Goal: Task Accomplishment & Management: Use online tool/utility

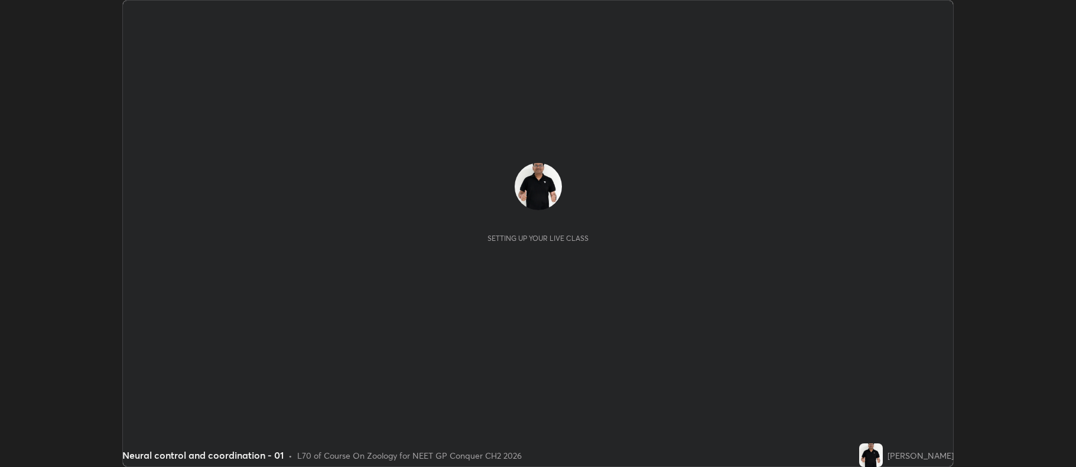
scroll to position [467, 1076]
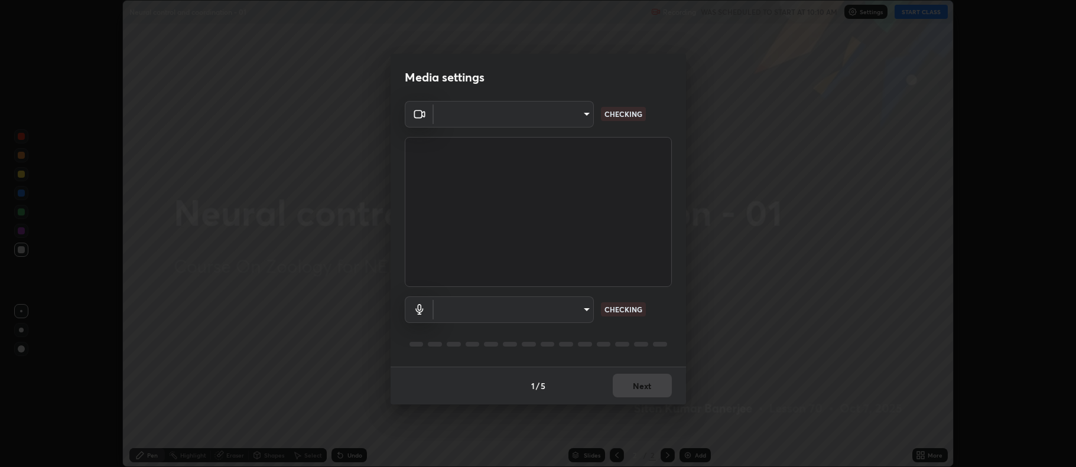
type input "f456938f2a3656198887c4fa7753b4067914b3ef781e46197b778b79941f4727"
type input "default"
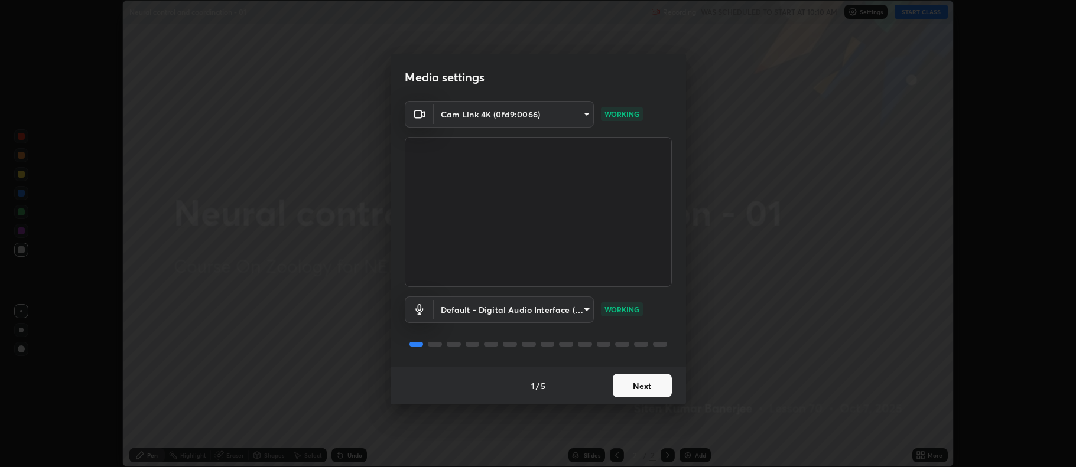
click at [638, 390] on button "Next" at bounding box center [642, 386] width 59 height 24
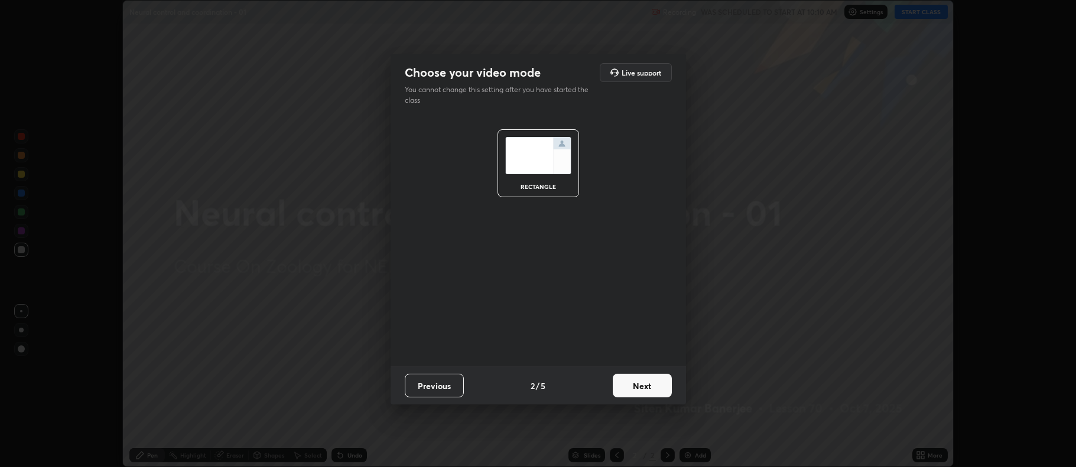
click at [648, 391] on button "Next" at bounding box center [642, 386] width 59 height 24
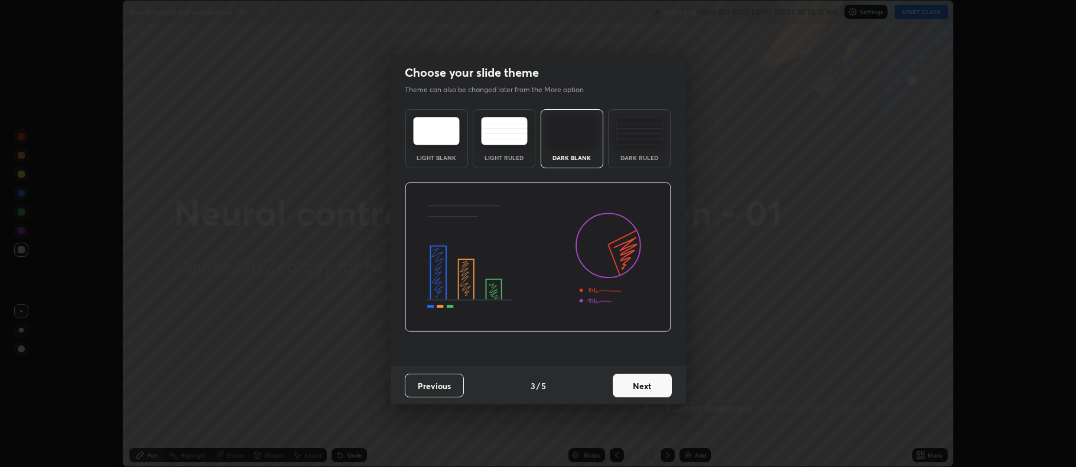
click at [642, 388] on button "Next" at bounding box center [642, 386] width 59 height 24
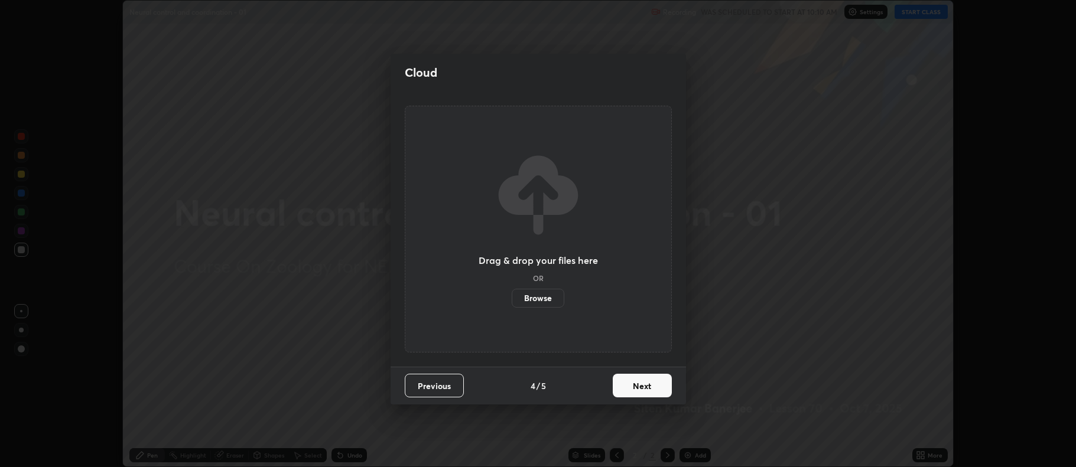
click at [641, 388] on button "Next" at bounding box center [642, 386] width 59 height 24
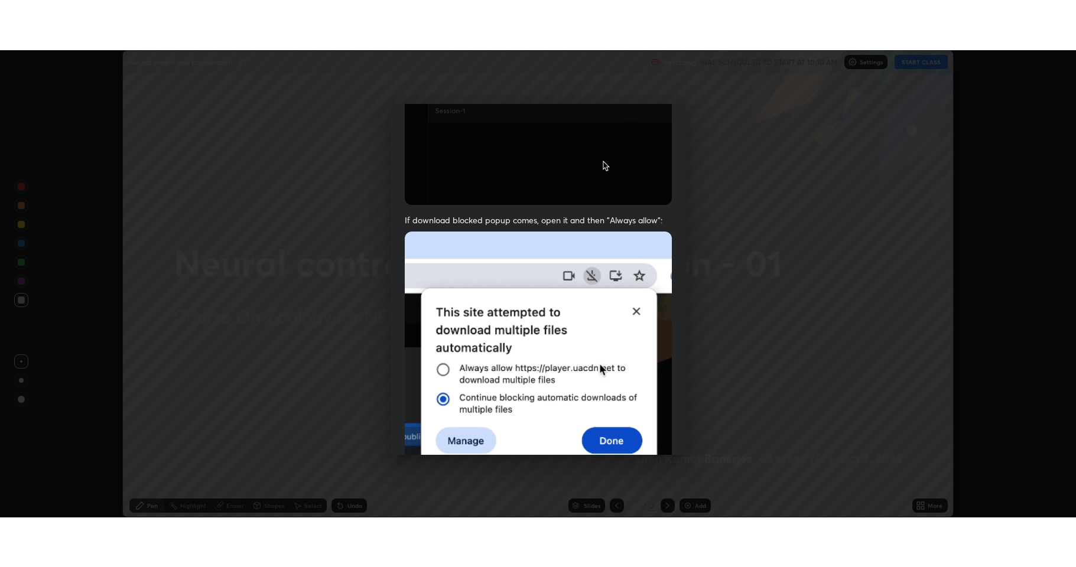
scroll to position [240, 0]
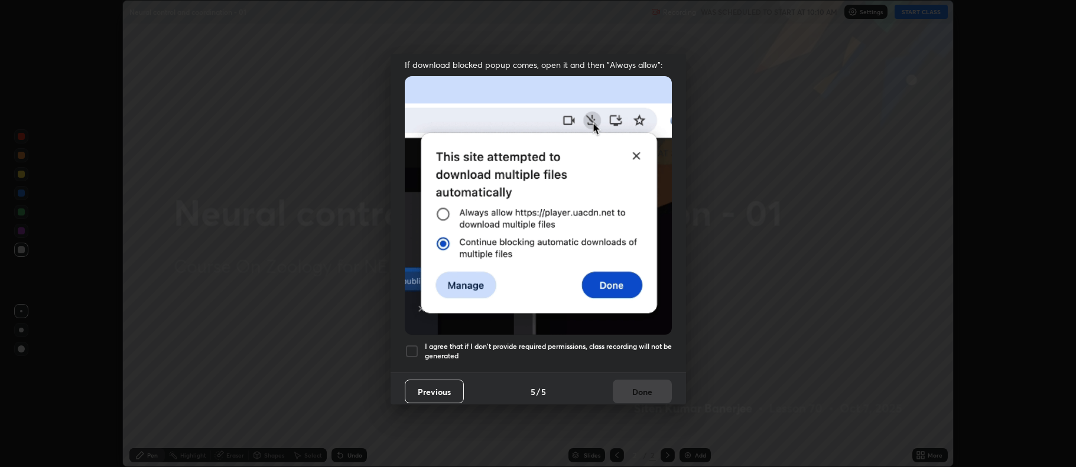
click at [413, 345] on div at bounding box center [412, 352] width 14 height 14
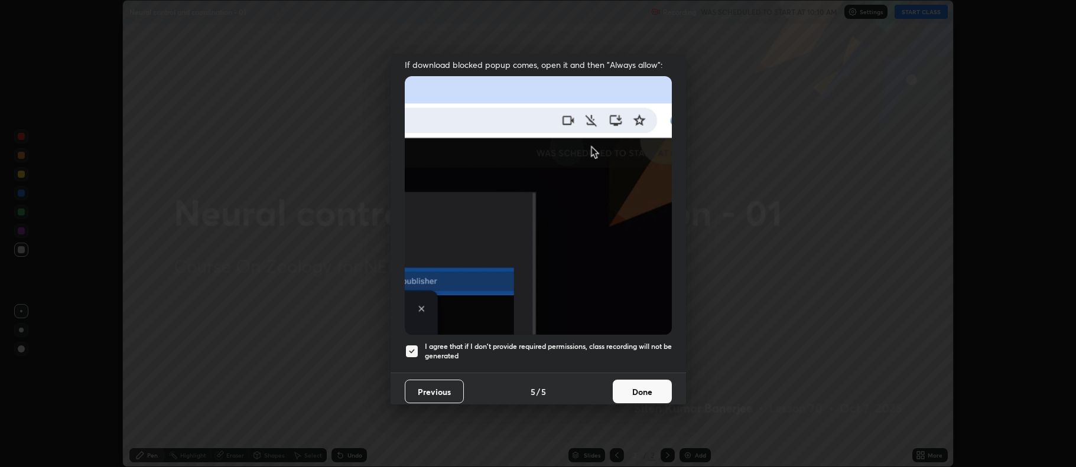
click at [635, 389] on button "Done" at bounding box center [642, 392] width 59 height 24
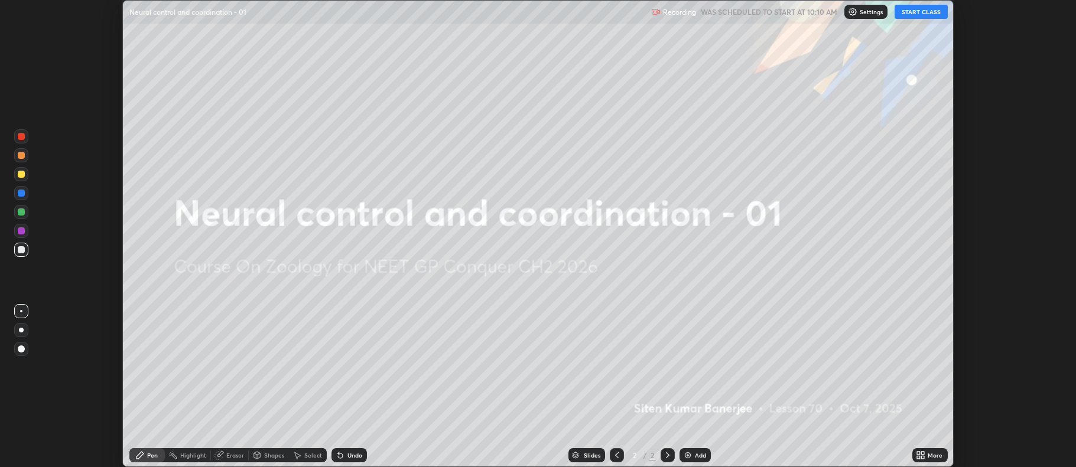
click at [923, 15] on button "START CLASS" at bounding box center [921, 12] width 53 height 14
click at [925, 454] on icon at bounding box center [923, 453] width 3 height 3
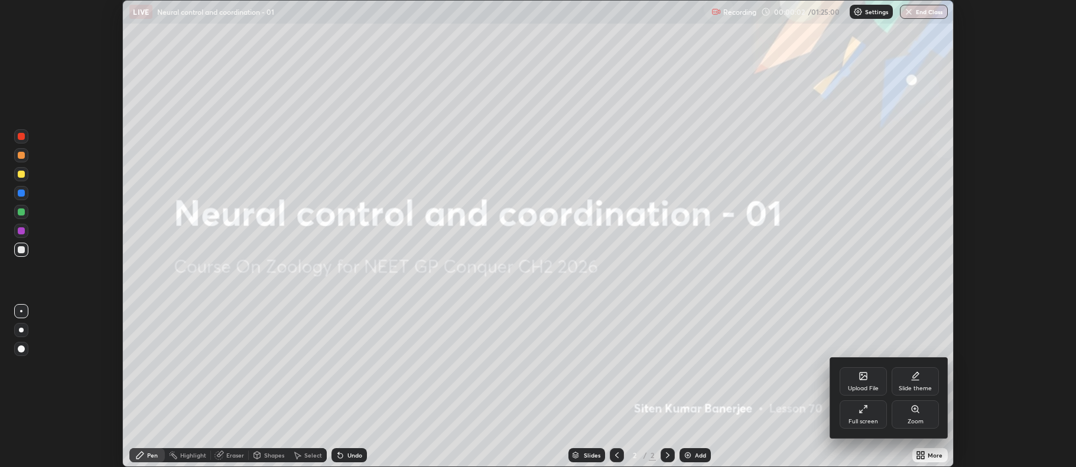
click at [861, 419] on div "Full screen" at bounding box center [864, 422] width 30 height 6
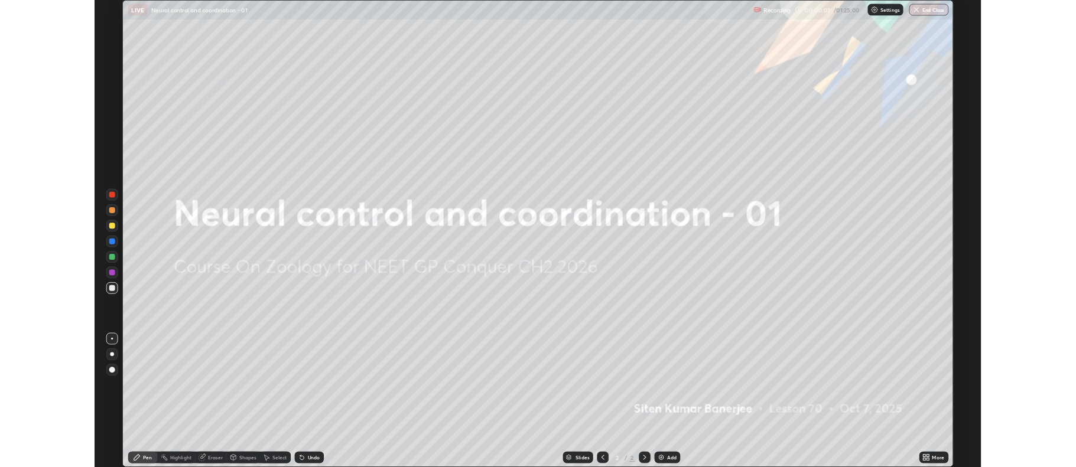
scroll to position [567, 1076]
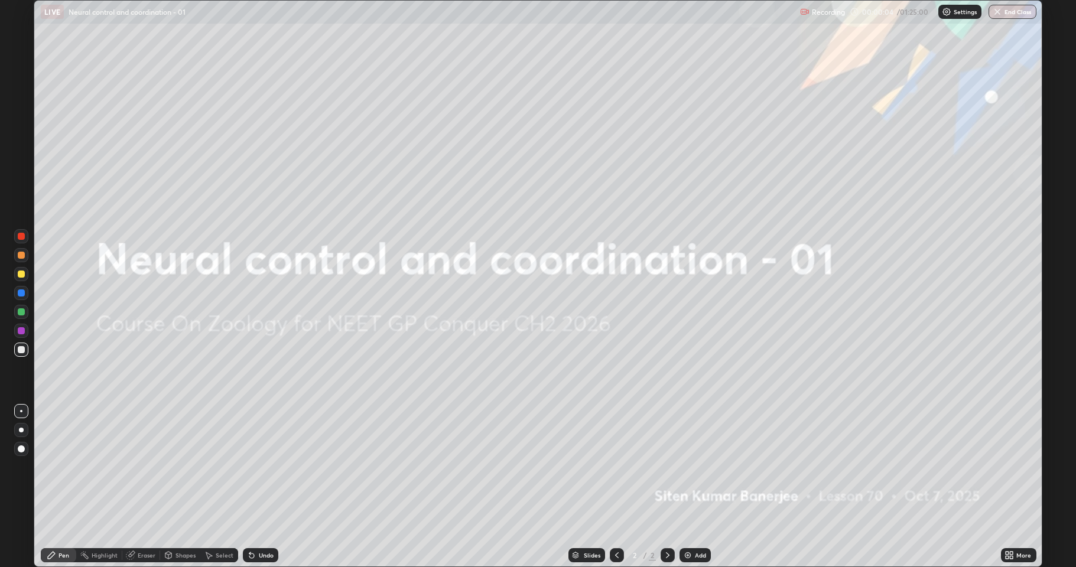
click at [695, 467] on div "Add" at bounding box center [700, 556] width 11 height 6
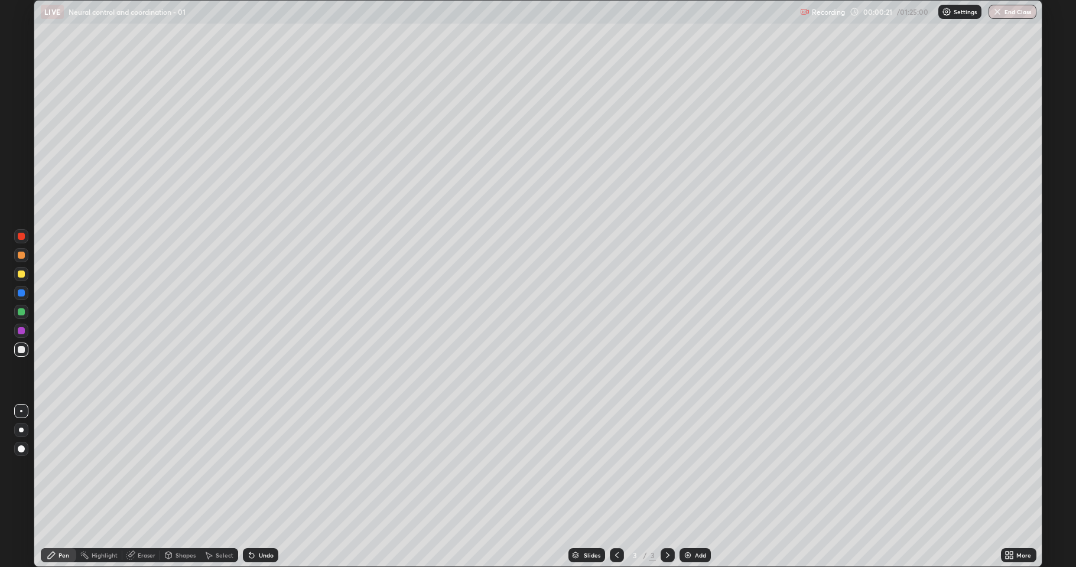
click at [20, 276] on div at bounding box center [21, 274] width 7 height 7
click at [21, 350] on div at bounding box center [21, 349] width 7 height 7
click at [22, 277] on div at bounding box center [21, 274] width 7 height 7
click at [21, 238] on div at bounding box center [21, 236] width 7 height 7
click at [18, 272] on div at bounding box center [21, 274] width 7 height 7
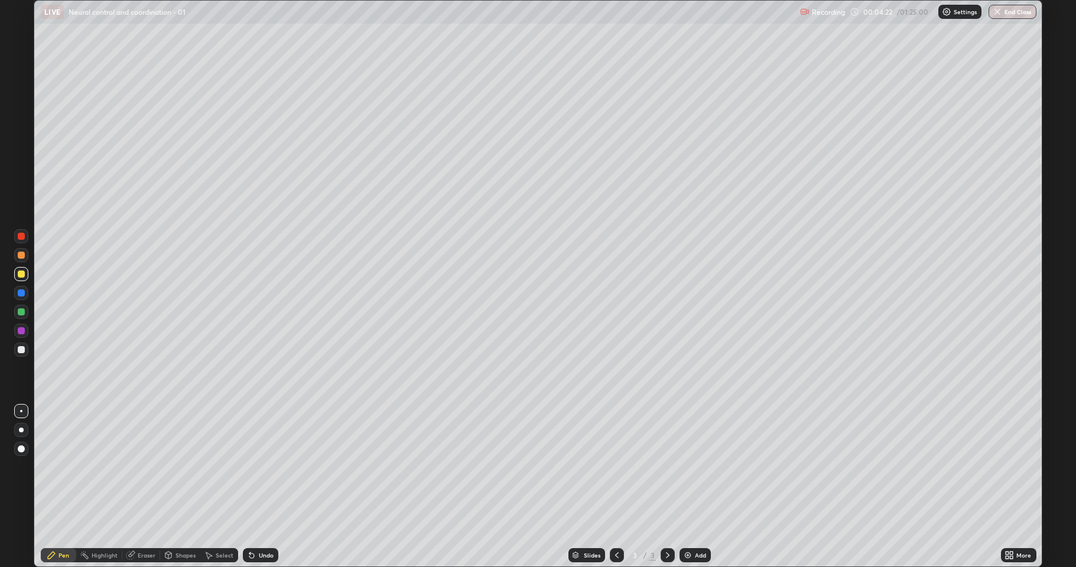
click at [14, 353] on div at bounding box center [21, 349] width 19 height 19
click at [23, 353] on div at bounding box center [21, 350] width 14 height 14
click at [26, 255] on div at bounding box center [21, 255] width 14 height 14
click at [20, 348] on div at bounding box center [21, 349] width 7 height 7
click at [700, 467] on div "Add" at bounding box center [700, 556] width 11 height 6
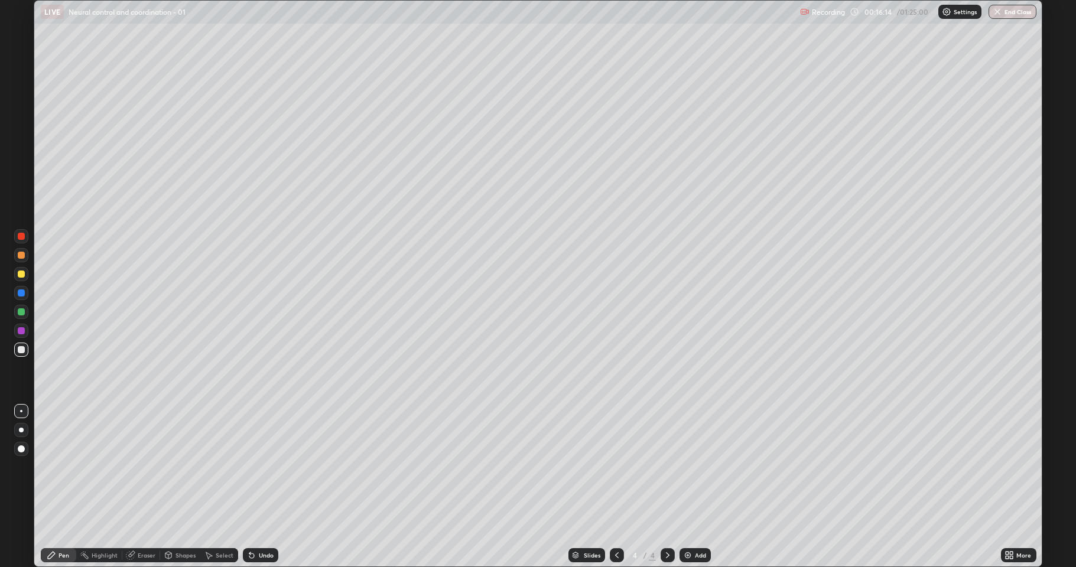
click at [22, 272] on div at bounding box center [21, 274] width 7 height 7
click at [616, 467] on icon at bounding box center [616, 555] width 9 height 9
click at [21, 236] on div at bounding box center [21, 236] width 7 height 7
click at [667, 467] on icon at bounding box center [667, 555] width 9 height 9
click at [21, 273] on div at bounding box center [21, 274] width 7 height 7
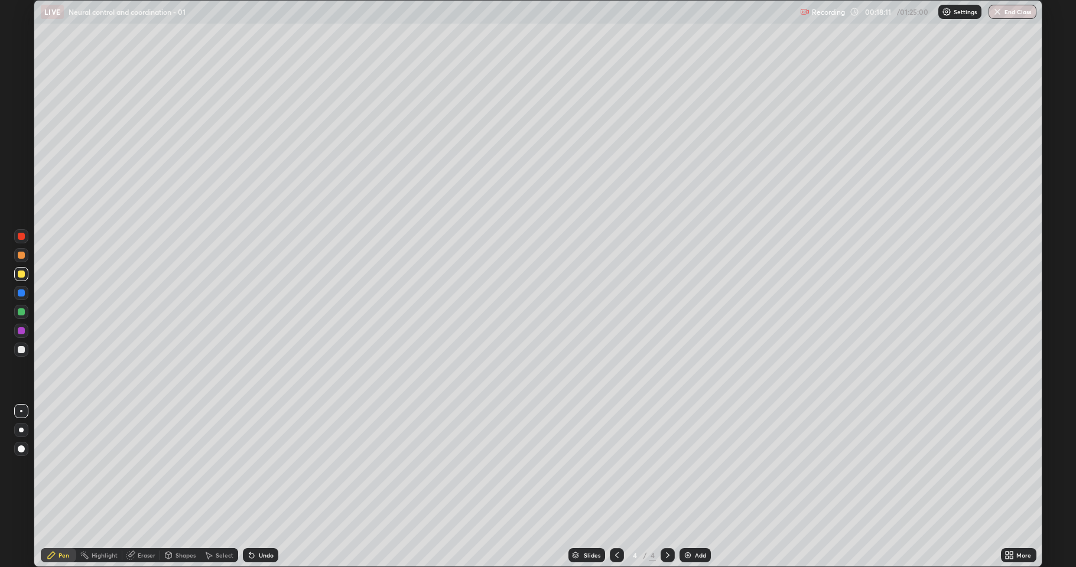
click at [27, 239] on div at bounding box center [21, 236] width 14 height 14
click at [22, 277] on div at bounding box center [21, 274] width 7 height 7
click at [19, 350] on div at bounding box center [21, 349] width 7 height 7
click at [615, 467] on icon at bounding box center [616, 555] width 9 height 9
click at [667, 467] on icon at bounding box center [667, 555] width 9 height 9
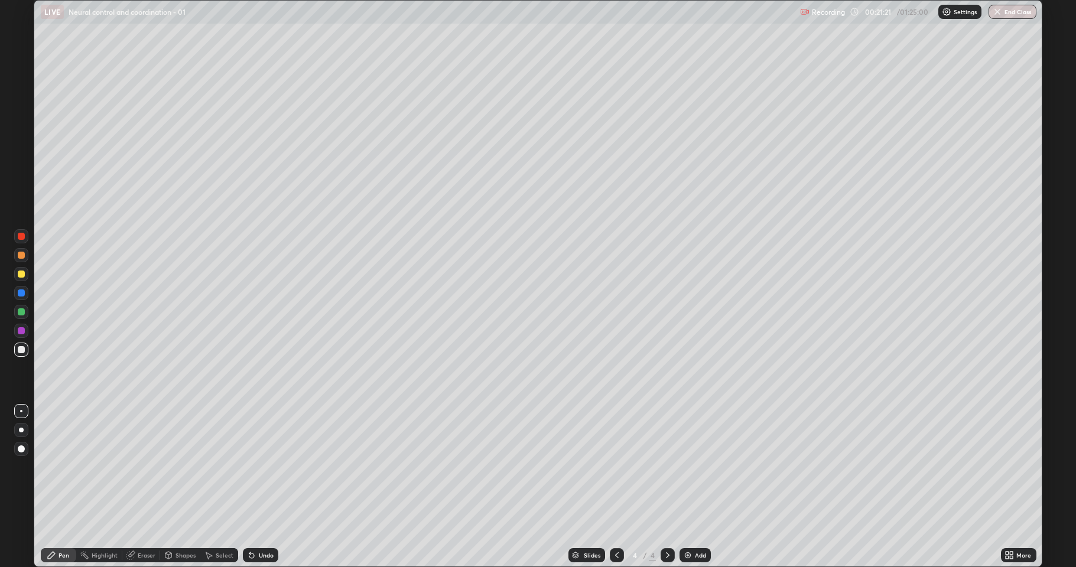
click at [615, 467] on icon at bounding box center [617, 556] width 4 height 6
click at [668, 467] on icon at bounding box center [667, 555] width 9 height 9
click at [21, 291] on div at bounding box center [21, 293] width 7 height 7
click at [22, 312] on div at bounding box center [21, 312] width 7 height 7
click at [694, 467] on div "Add" at bounding box center [695, 555] width 31 height 14
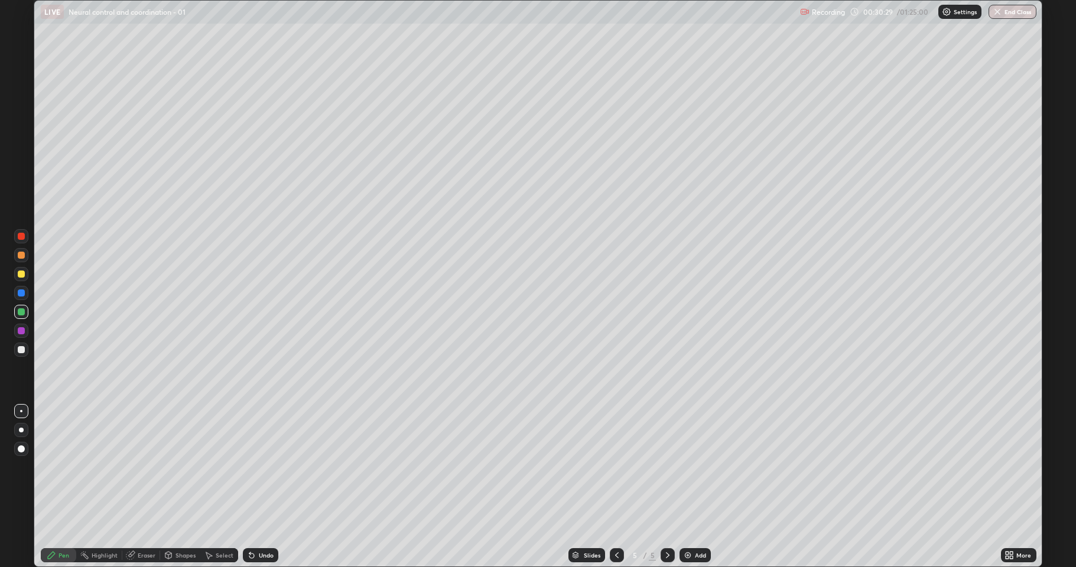
click at [21, 352] on div at bounding box center [21, 349] width 7 height 7
click at [700, 467] on div "Add" at bounding box center [700, 556] width 11 height 6
click at [18, 314] on div at bounding box center [21, 312] width 7 height 7
click at [21, 352] on div at bounding box center [21, 349] width 7 height 7
click at [22, 276] on div at bounding box center [21, 274] width 7 height 7
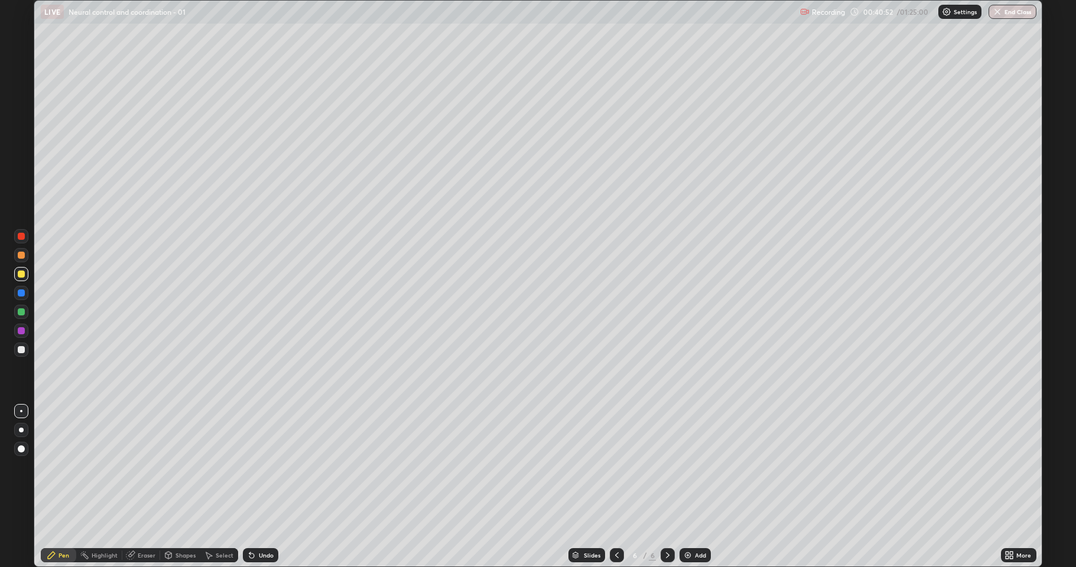
click at [20, 352] on div at bounding box center [21, 349] width 7 height 7
click at [692, 467] on div "Add" at bounding box center [695, 555] width 31 height 14
click at [19, 312] on div at bounding box center [21, 312] width 7 height 7
click at [142, 467] on div "Eraser" at bounding box center [147, 556] width 18 height 6
click at [64, 467] on div "Pen" at bounding box center [64, 556] width 11 height 6
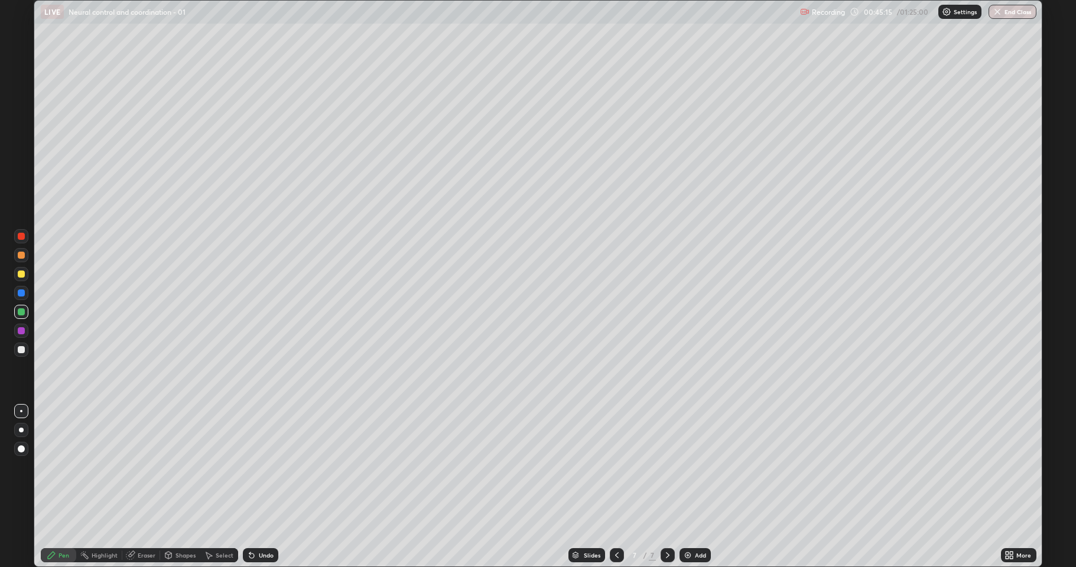
click at [22, 309] on div at bounding box center [21, 312] width 7 height 7
click at [21, 350] on div at bounding box center [21, 349] width 7 height 7
click at [21, 272] on div at bounding box center [21, 274] width 7 height 7
click at [700, 467] on div "Add" at bounding box center [700, 556] width 11 height 6
click at [616, 467] on icon at bounding box center [617, 556] width 4 height 6
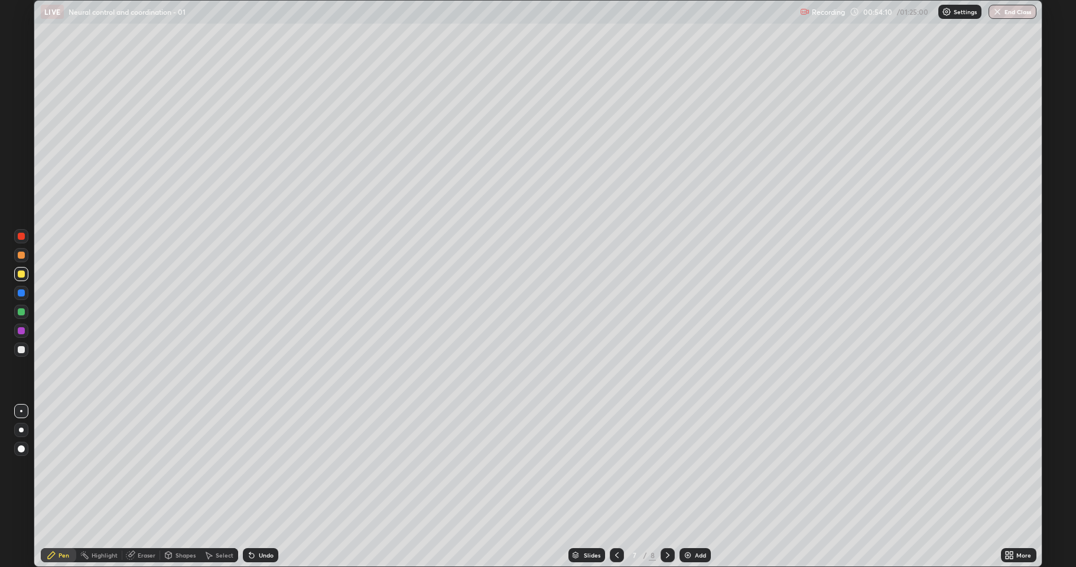
click at [616, 467] on icon at bounding box center [616, 555] width 9 height 9
click at [611, 467] on div at bounding box center [617, 555] width 14 height 14
click at [614, 467] on icon at bounding box center [616, 555] width 9 height 9
click at [667, 467] on icon at bounding box center [667, 555] width 9 height 9
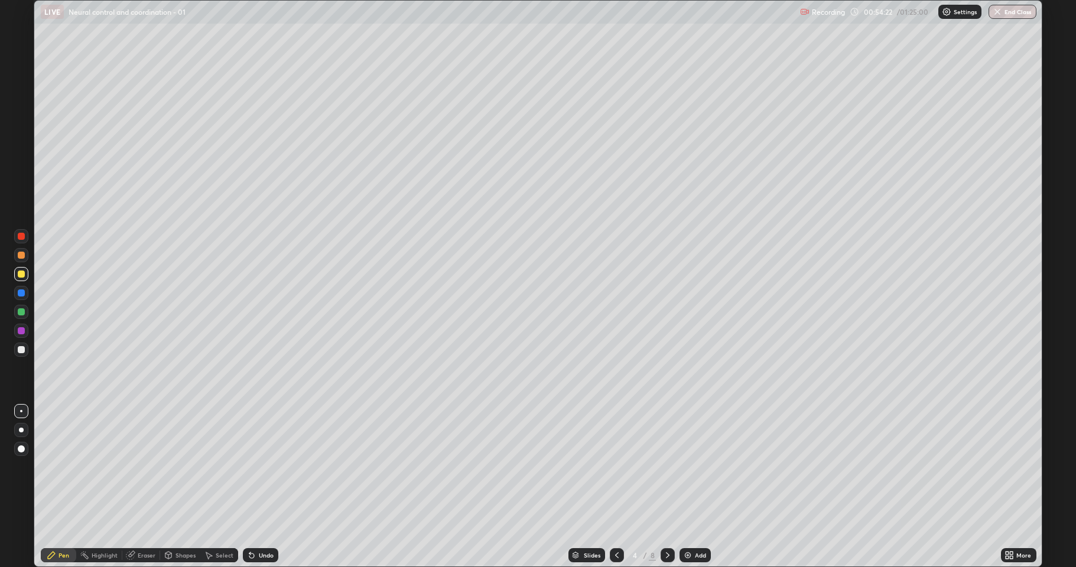
click at [667, 467] on icon at bounding box center [667, 555] width 9 height 9
click at [662, 467] on div at bounding box center [668, 555] width 14 height 14
click at [148, 467] on div "Eraser" at bounding box center [147, 556] width 18 height 6
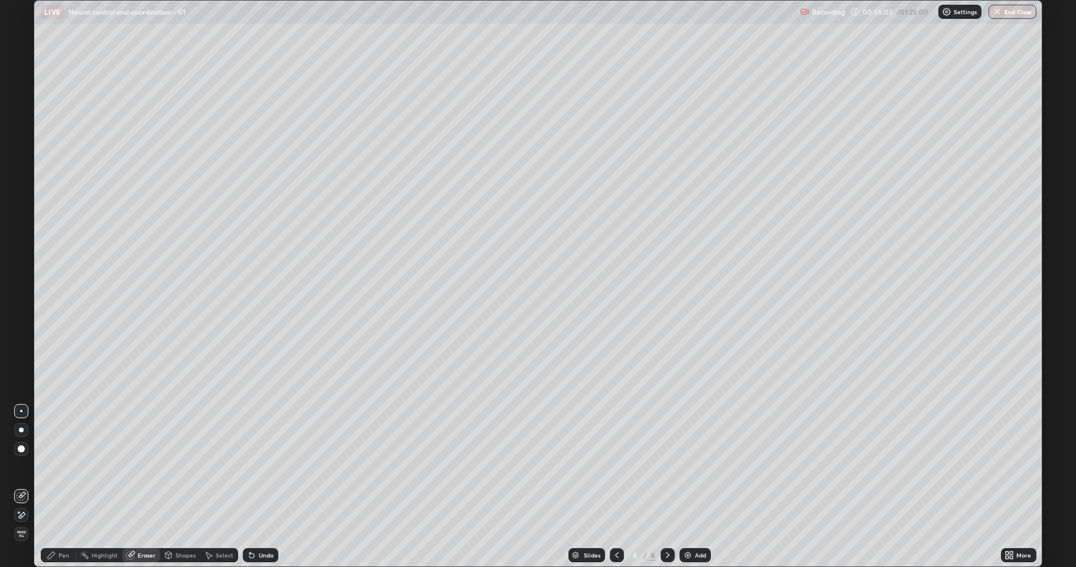
click at [61, 467] on div "Pen" at bounding box center [64, 556] width 11 height 6
click at [24, 274] on div at bounding box center [21, 274] width 7 height 7
click at [18, 350] on div at bounding box center [21, 349] width 7 height 7
click at [21, 314] on div at bounding box center [21, 312] width 7 height 7
click at [24, 348] on div at bounding box center [21, 349] width 7 height 7
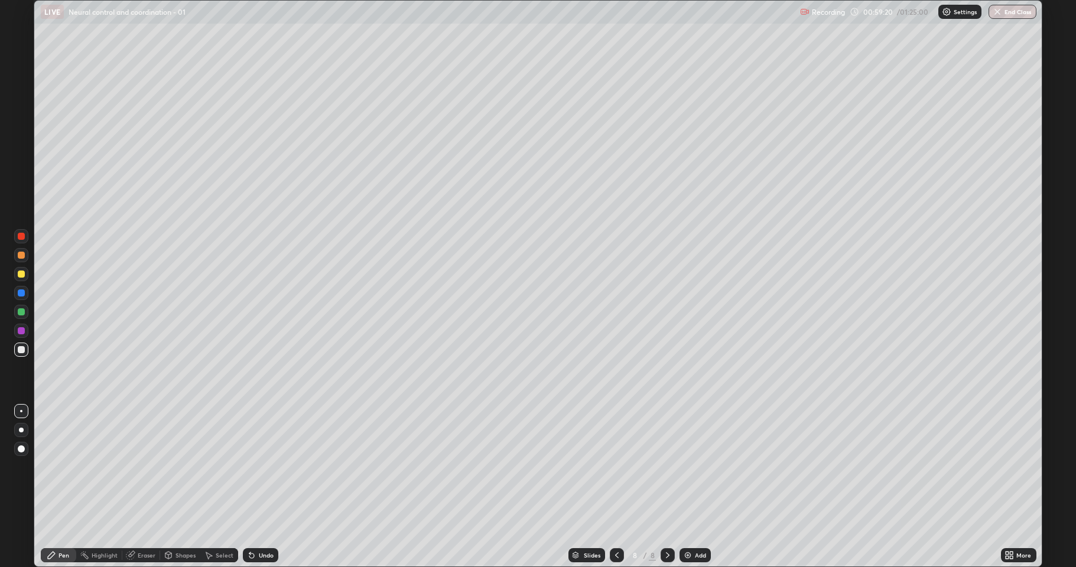
click at [141, 467] on div "Eraser" at bounding box center [141, 555] width 38 height 14
click at [66, 467] on div "Pen" at bounding box center [64, 556] width 11 height 6
click at [21, 277] on div at bounding box center [21, 274] width 7 height 7
click at [21, 352] on div at bounding box center [21, 349] width 7 height 7
click at [142, 467] on div "Eraser" at bounding box center [147, 556] width 18 height 6
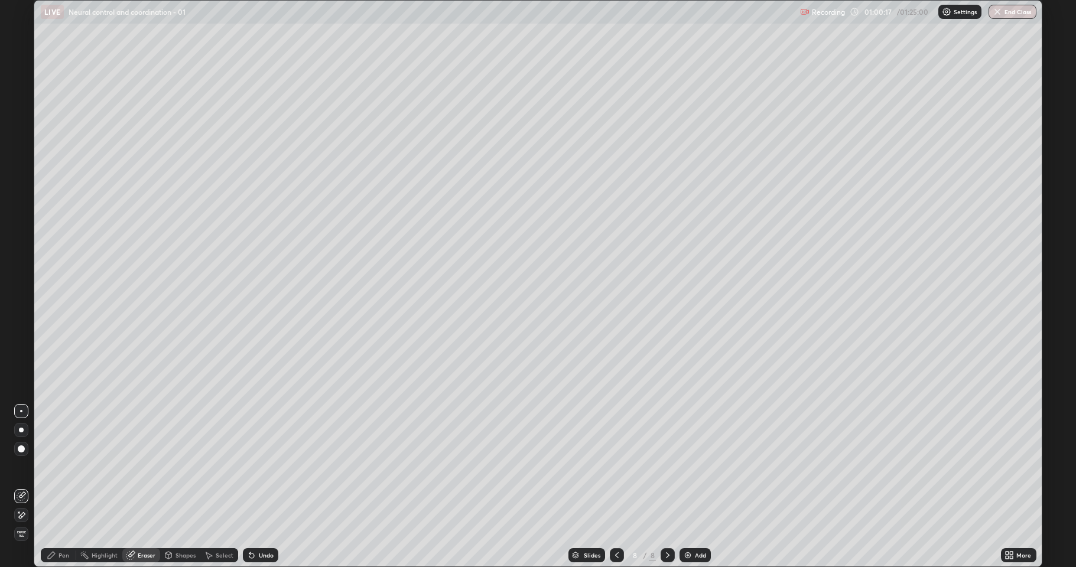
click at [60, 467] on div "Pen" at bounding box center [64, 556] width 11 height 6
click at [21, 350] on div at bounding box center [21, 349] width 7 height 7
click at [21, 255] on div at bounding box center [21, 255] width 7 height 7
click at [23, 349] on div at bounding box center [21, 349] width 7 height 7
click at [138, 467] on div "Eraser" at bounding box center [147, 556] width 18 height 6
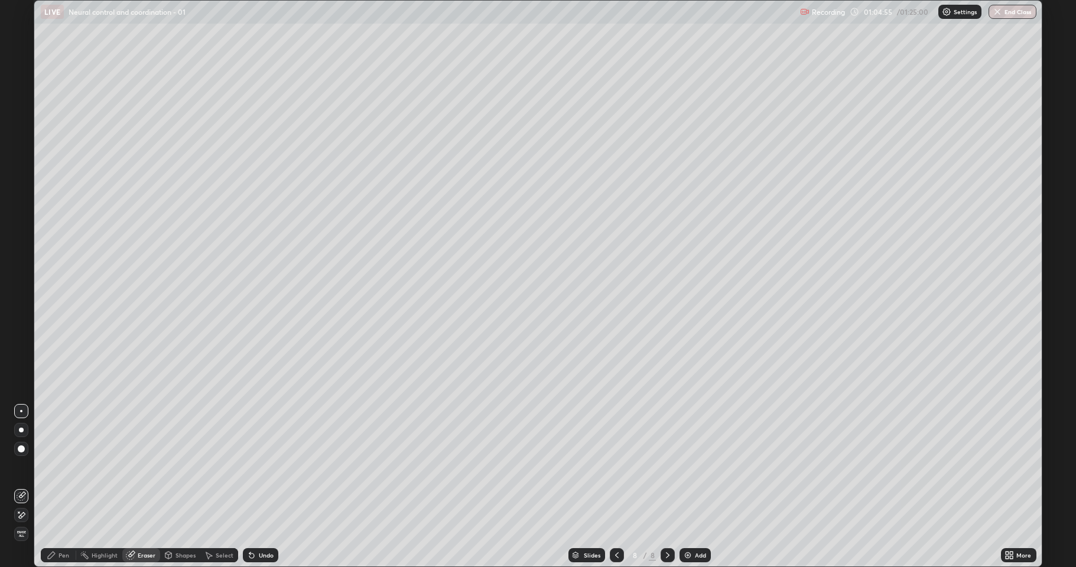
click at [60, 467] on div "Pen" at bounding box center [58, 555] width 35 height 14
click at [21, 353] on div at bounding box center [21, 350] width 14 height 14
click at [148, 467] on div "Eraser" at bounding box center [141, 555] width 38 height 14
click at [64, 467] on div "Pen" at bounding box center [64, 556] width 11 height 6
click at [17, 352] on div at bounding box center [21, 350] width 14 height 14
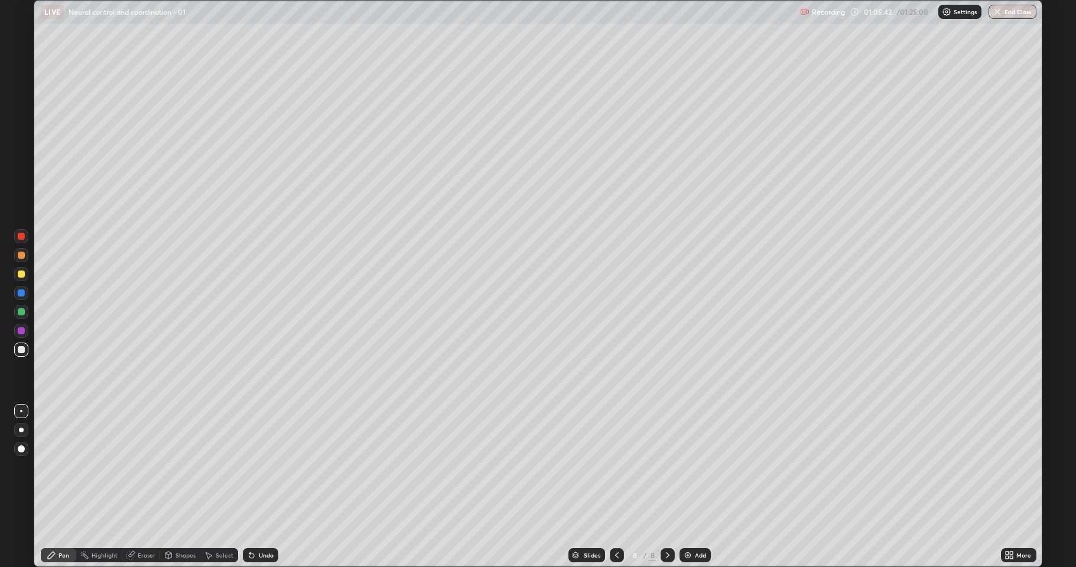
click at [21, 310] on div at bounding box center [21, 312] width 7 height 7
click at [20, 349] on div at bounding box center [21, 349] width 7 height 7
click at [20, 259] on div at bounding box center [21, 255] width 14 height 14
click at [616, 467] on icon at bounding box center [616, 555] width 9 height 9
click at [667, 467] on icon at bounding box center [667, 555] width 9 height 9
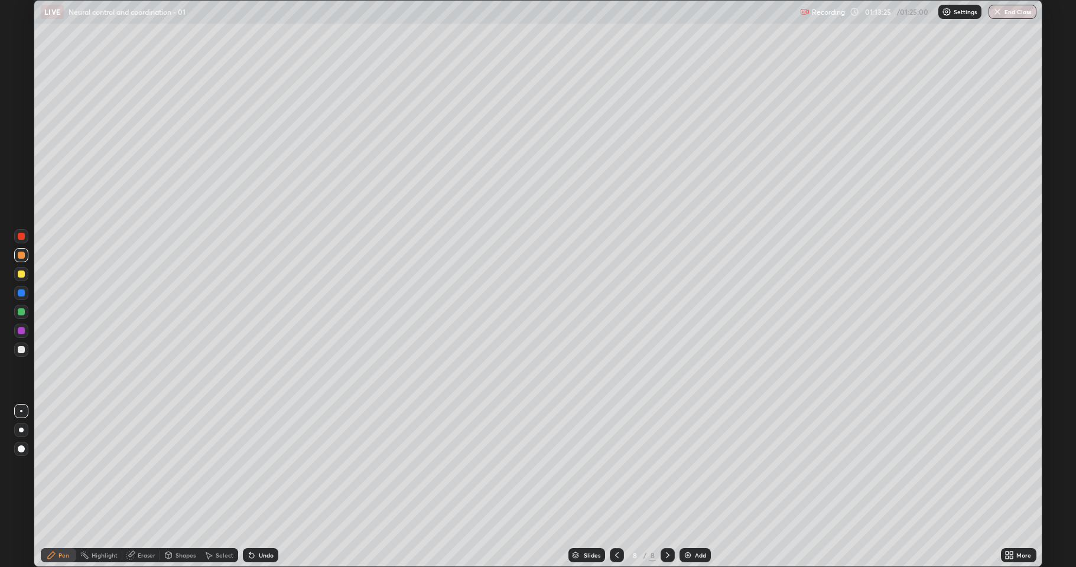
click at [616, 467] on icon at bounding box center [616, 555] width 9 height 9
click at [666, 467] on icon at bounding box center [668, 556] width 4 height 6
click at [22, 313] on div at bounding box center [21, 312] width 7 height 7
click at [1016, 14] on button "End Class" at bounding box center [1013, 12] width 47 height 14
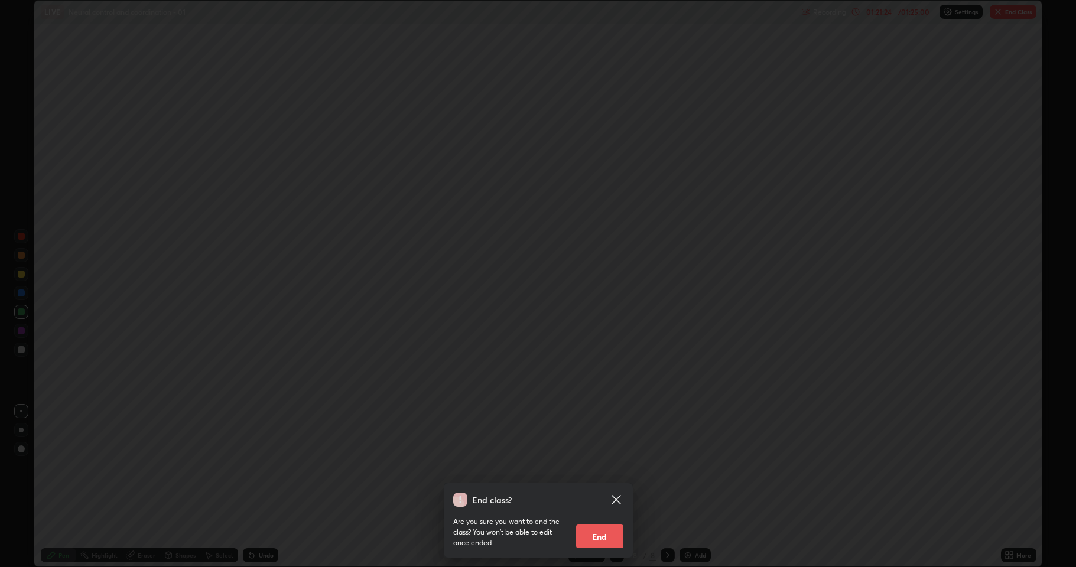
click at [602, 467] on button "End" at bounding box center [599, 537] width 47 height 24
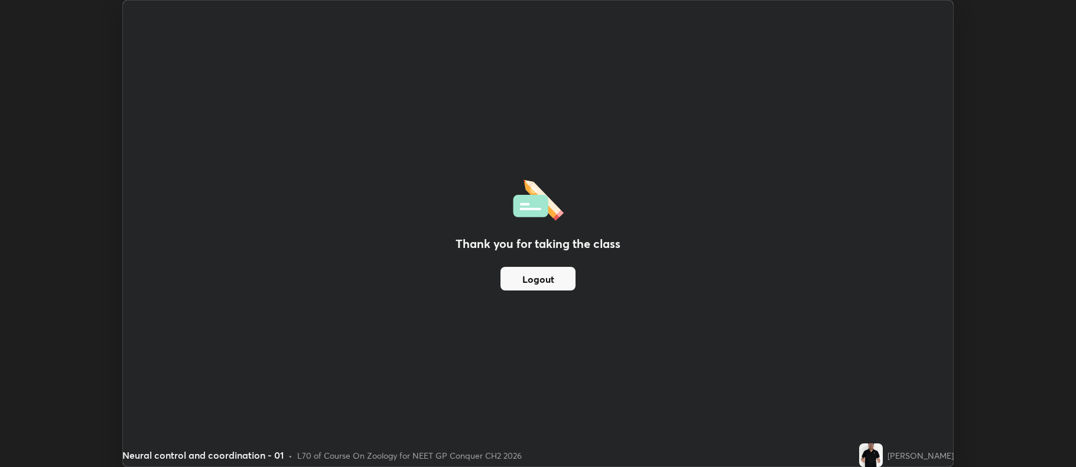
scroll to position [58634, 58025]
